Goal: Find specific page/section: Find specific page/section

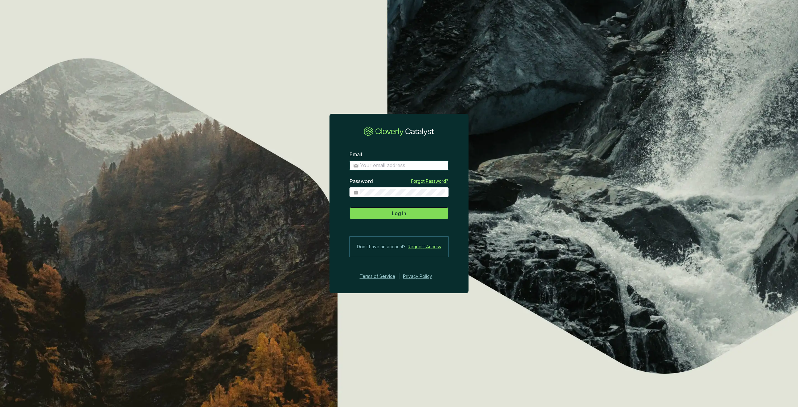
type input "[PERSON_NAME][EMAIL_ADDRESS][PERSON_NAME][DOMAIN_NAME]"
click at [410, 219] on button "Log In" at bounding box center [398, 213] width 99 height 12
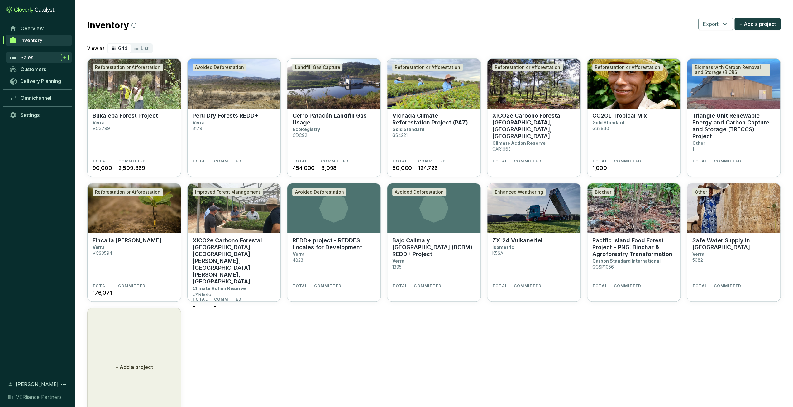
click at [36, 53] on link "Sales" at bounding box center [38, 57] width 65 height 11
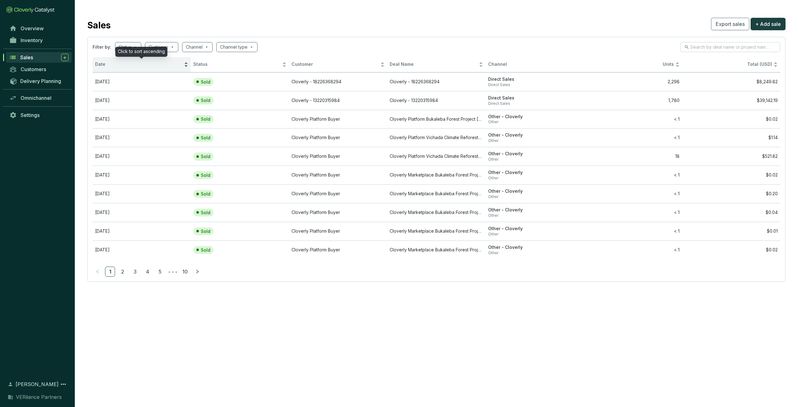
click at [110, 68] on div "Date" at bounding box center [141, 64] width 93 height 7
click at [124, 67] on div "Date" at bounding box center [141, 64] width 93 height 7
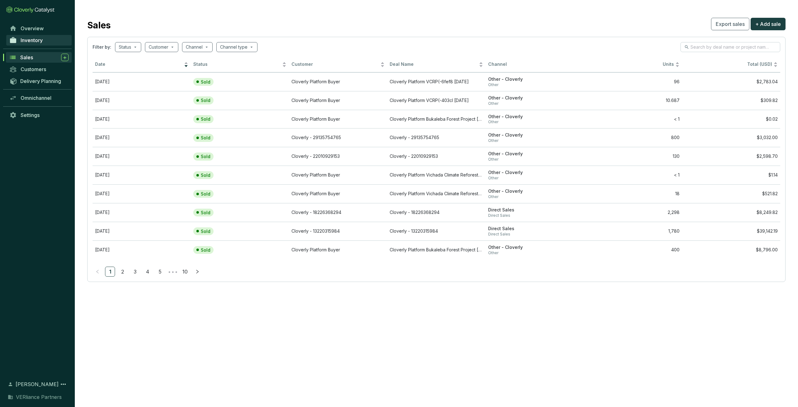
click at [25, 38] on span "Inventory" at bounding box center [32, 40] width 22 height 6
